Goal: Task Accomplishment & Management: Manage account settings

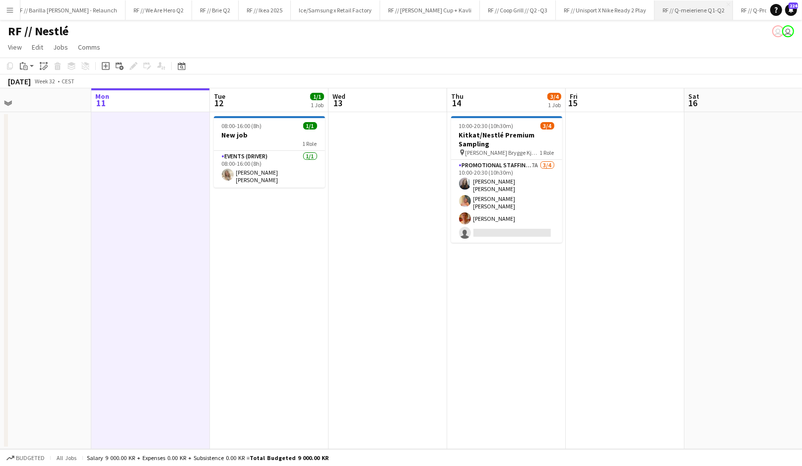
scroll to position [0, 301]
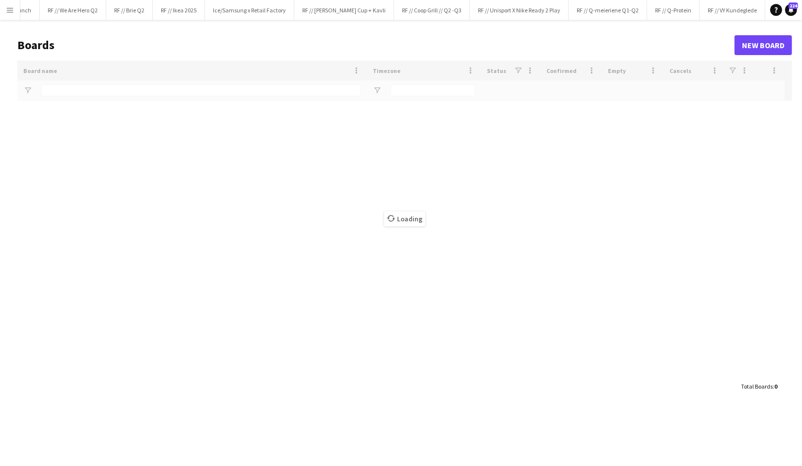
scroll to position [0, 301]
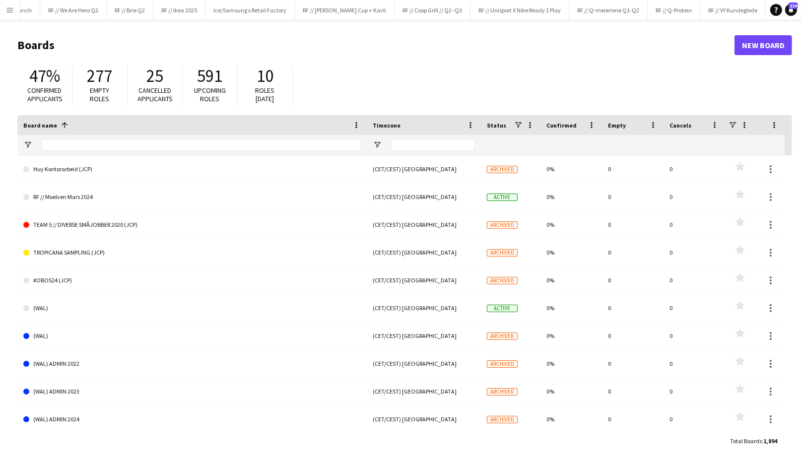
click at [67, 94] on div "47% Confirmed applicants" at bounding box center [44, 86] width 55 height 40
click at [94, 144] on input "Board name Filter Input" at bounding box center [201, 145] width 320 height 12
type input "********"
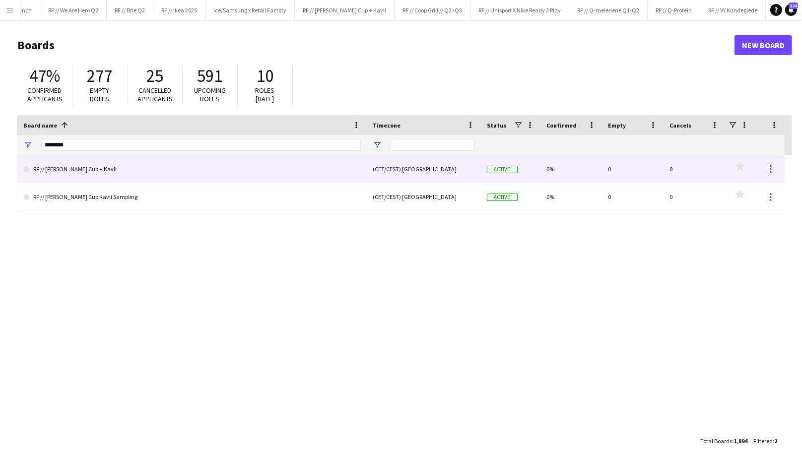
click at [90, 175] on link "RF // [PERSON_NAME] Cup + Kavli" at bounding box center [192, 169] width 338 height 28
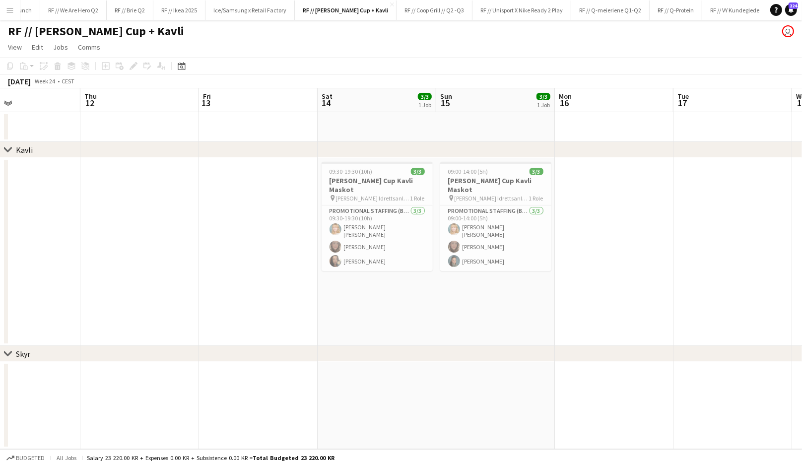
scroll to position [0, 307]
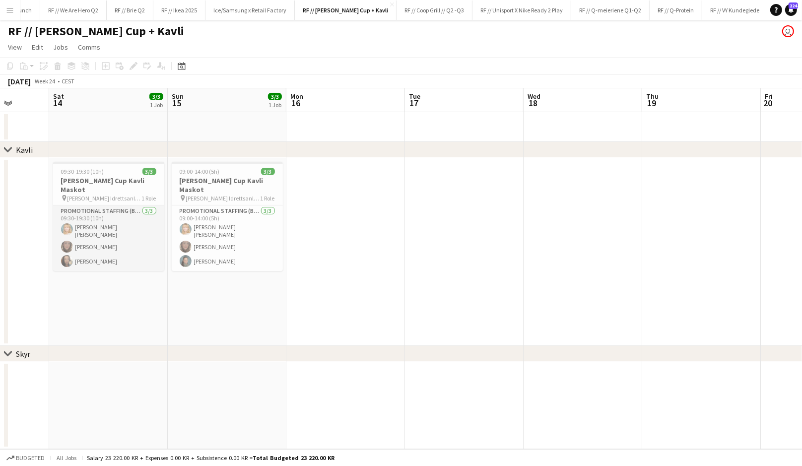
click at [91, 205] on app-card-role "Promotional Staffing (Brand Ambassadors) 3/3 09:30-19:30 (10h) Nathalie Waage J…" at bounding box center [108, 238] width 111 height 66
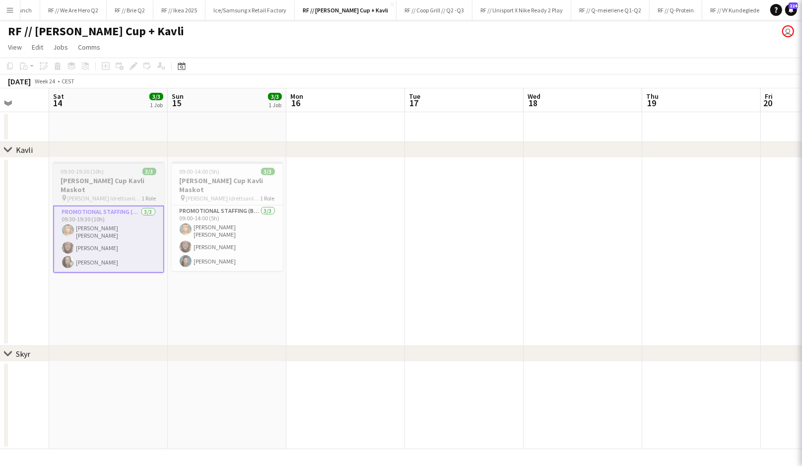
click at [78, 180] on h3 "Voss Cup Kavli Maskot" at bounding box center [108, 185] width 111 height 18
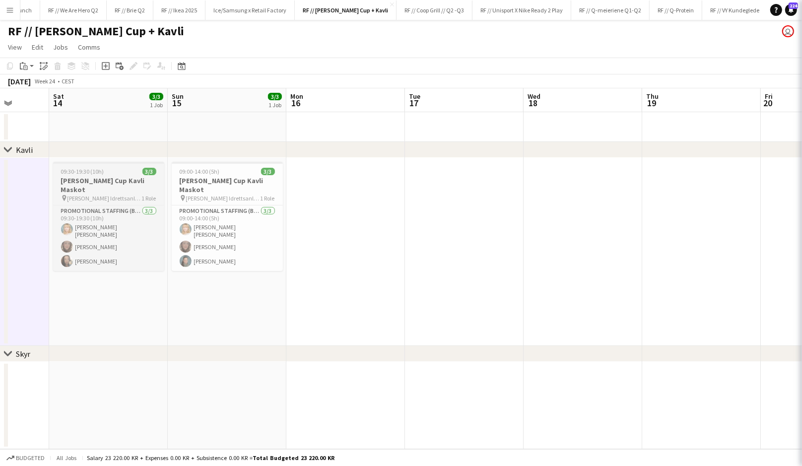
click at [105, 182] on h3 "Voss Cup Kavli Maskot" at bounding box center [108, 185] width 111 height 18
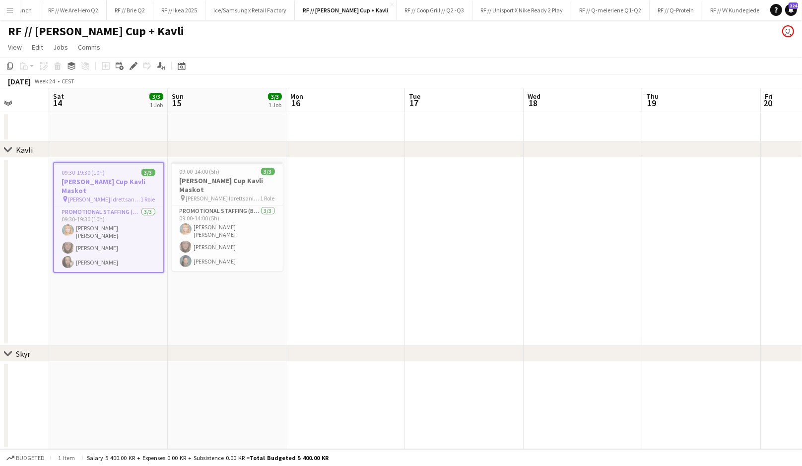
click at [141, 68] on div "Add job Add linked Job Edit Edit linked Job Applicants" at bounding box center [129, 66] width 76 height 12
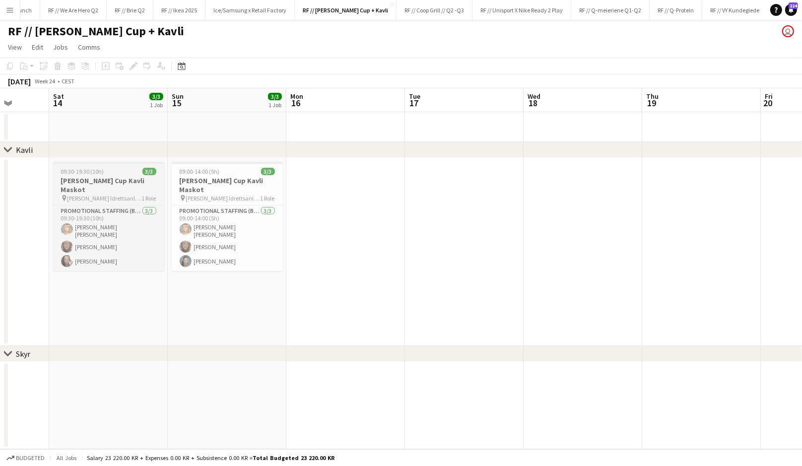
click at [104, 180] on h3 "Voss Cup Kavli Maskot" at bounding box center [108, 185] width 111 height 18
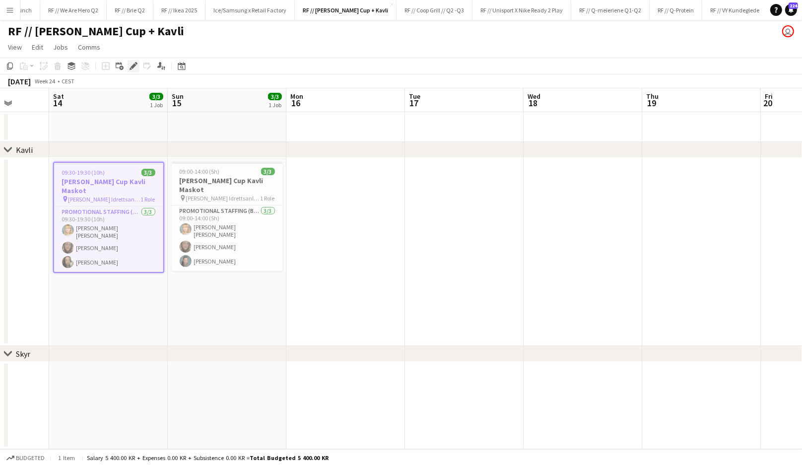
click at [134, 62] on icon "Edit" at bounding box center [134, 66] width 8 height 8
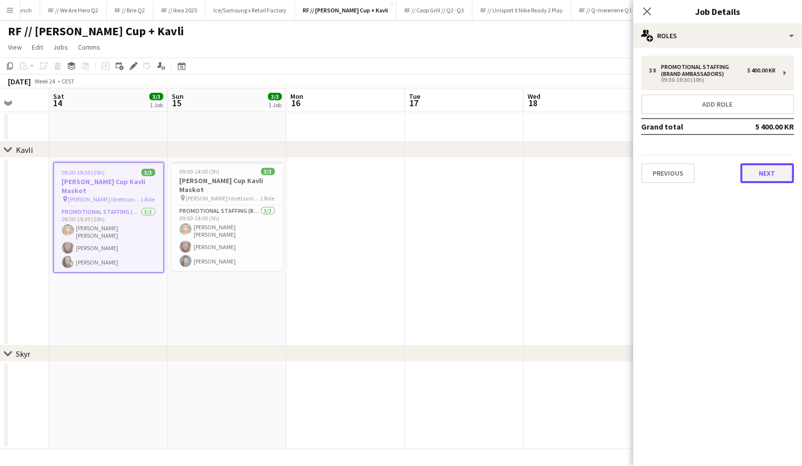
click at [753, 169] on button "Next" at bounding box center [768, 173] width 54 height 20
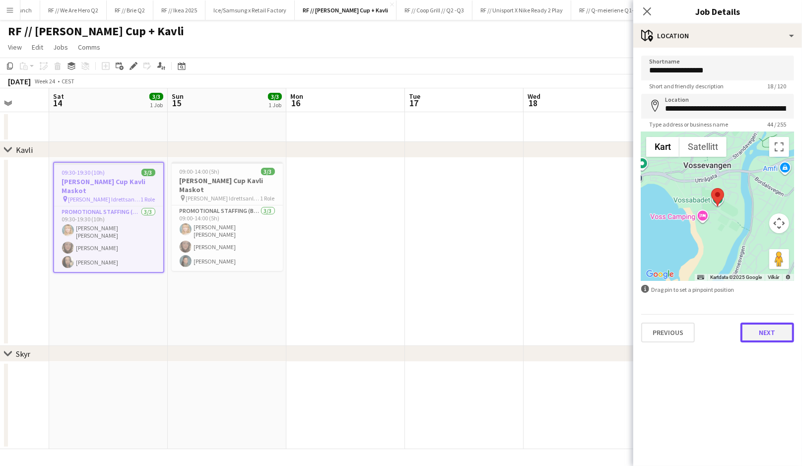
click at [754, 338] on button "Next" at bounding box center [768, 333] width 54 height 20
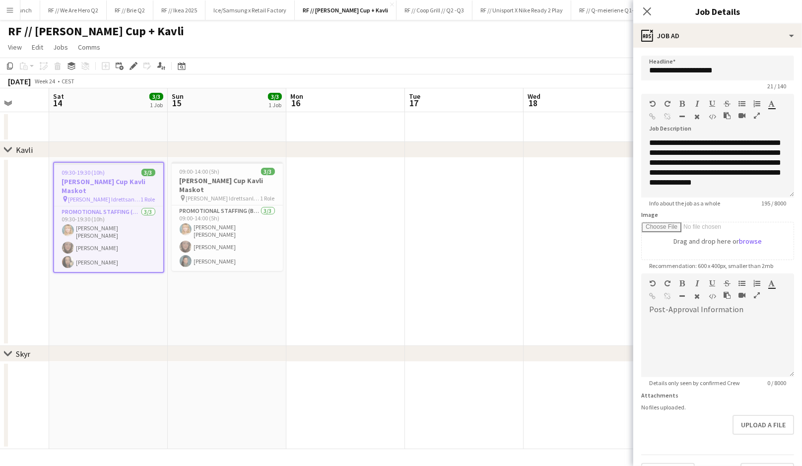
scroll to position [24, 0]
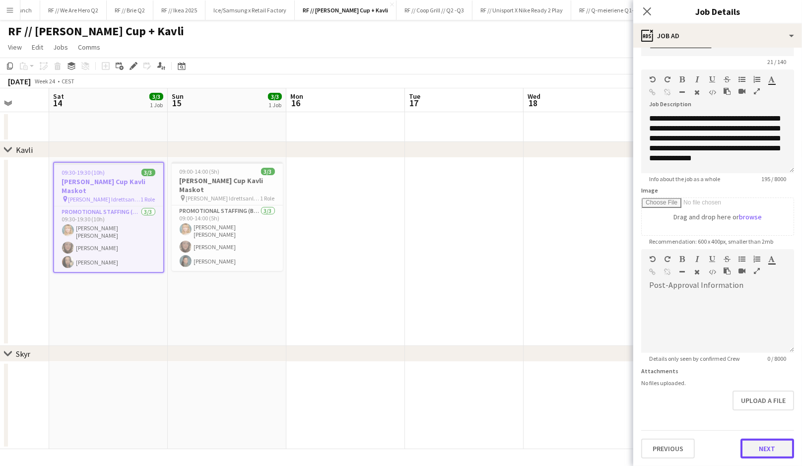
click at [763, 444] on button "Next" at bounding box center [768, 449] width 54 height 20
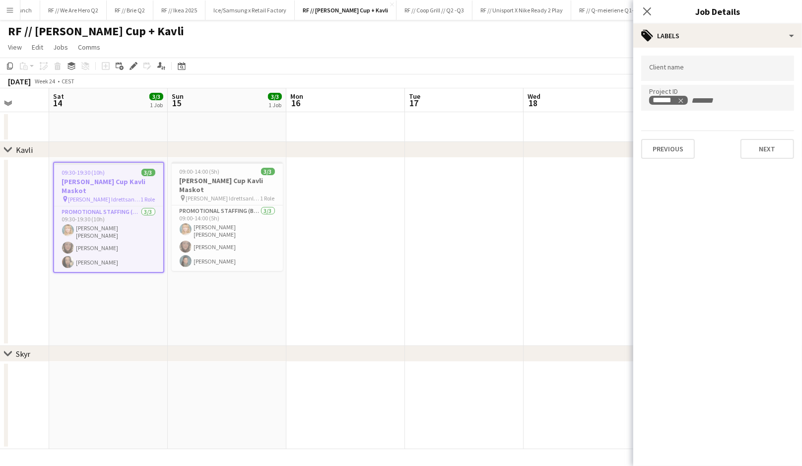
scroll to position [0, 0]
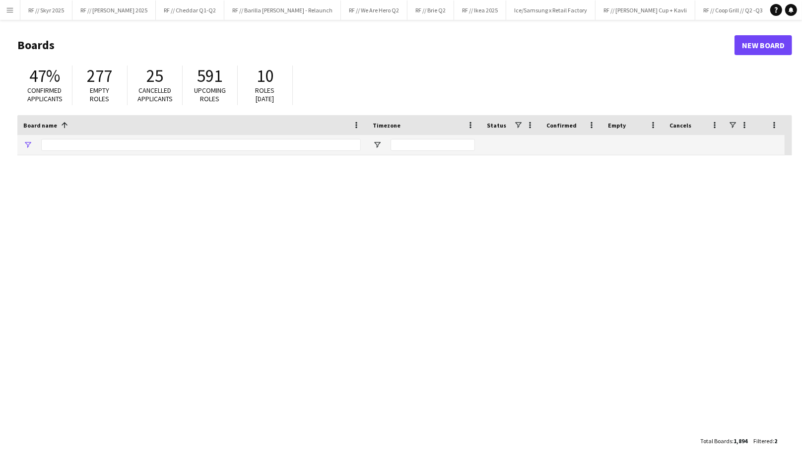
type input "********"
click at [16, 8] on button "Menu" at bounding box center [10, 10] width 20 height 20
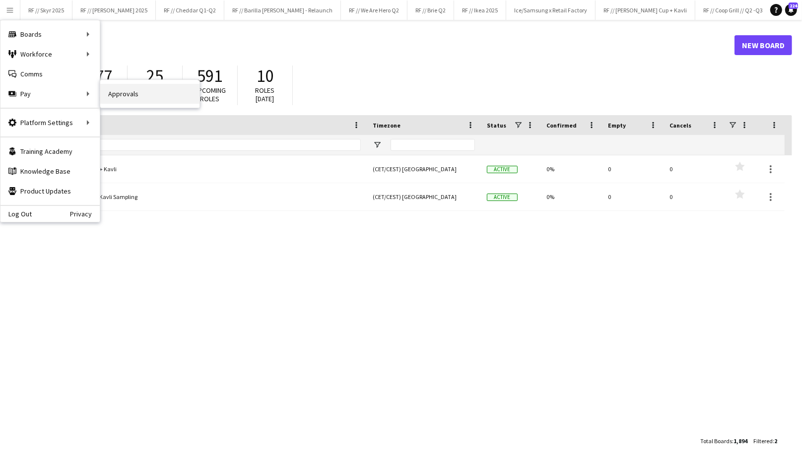
click at [122, 92] on link "Approvals" at bounding box center [149, 94] width 99 height 20
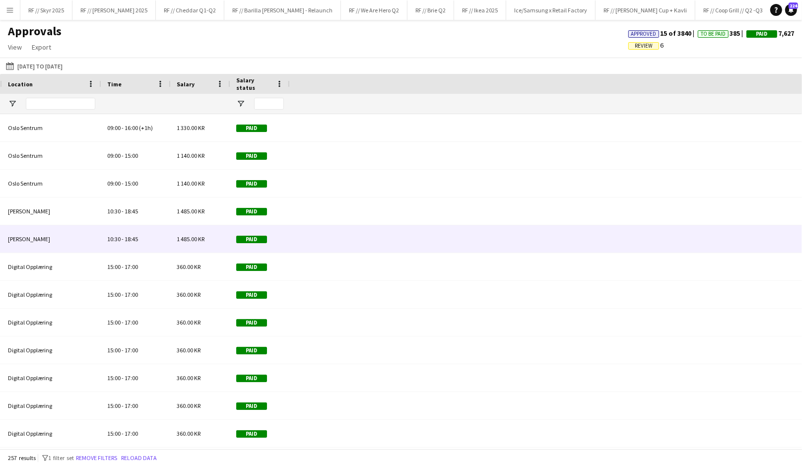
scroll to position [0, 999]
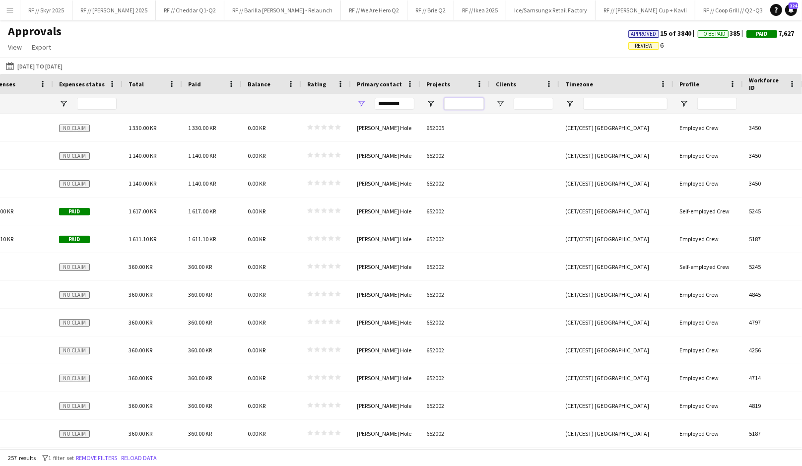
click at [461, 107] on input "Projects Filter Input" at bounding box center [464, 104] width 40 height 12
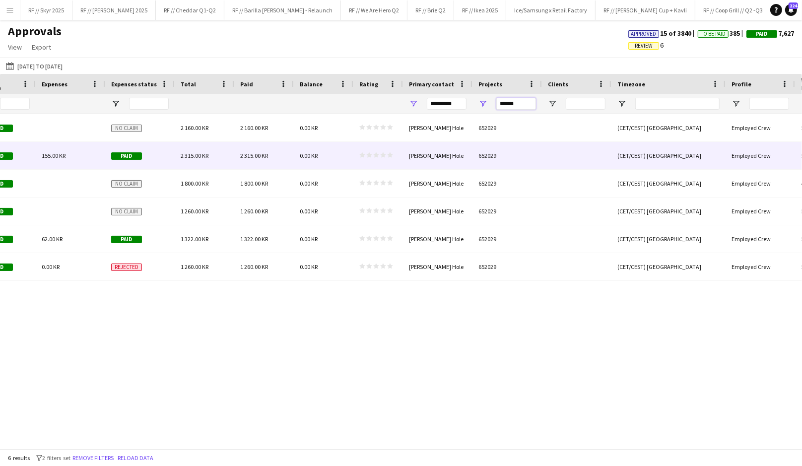
scroll to position [0, 0]
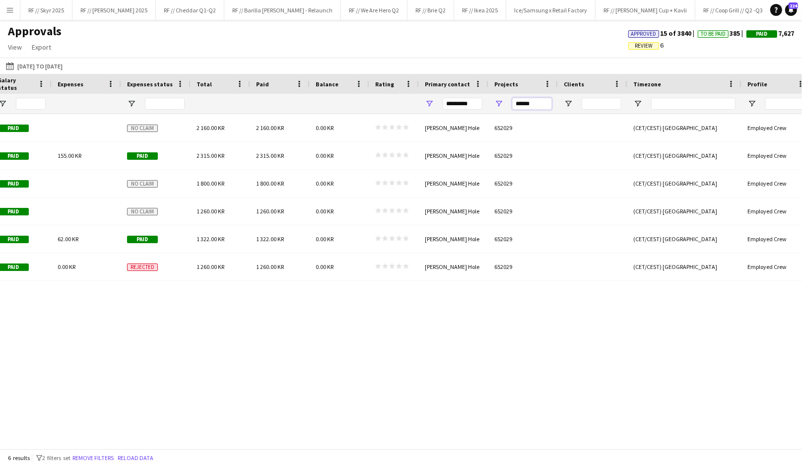
type input "******"
